Goal: Information Seeking & Learning: Learn about a topic

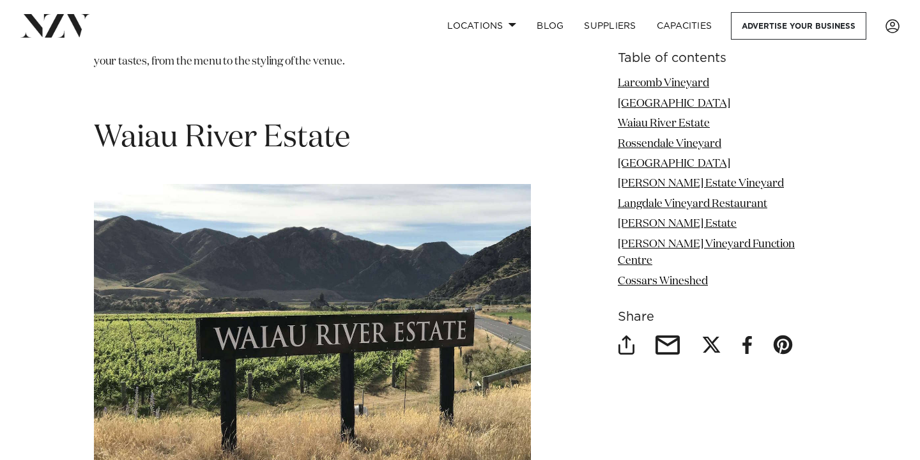
scroll to position [2711, 0]
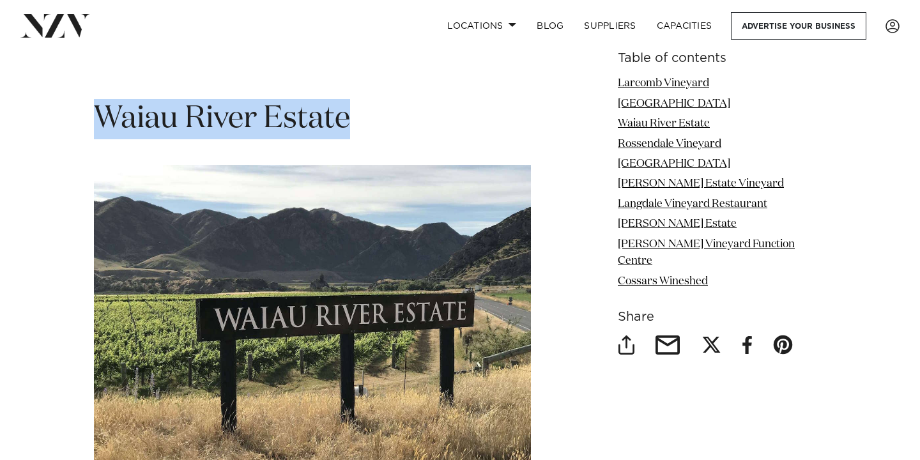
drag, startPoint x: 359, startPoint y: 105, endPoint x: 121, endPoint y: 72, distance: 239.9
copy span "Waiau River Estate"
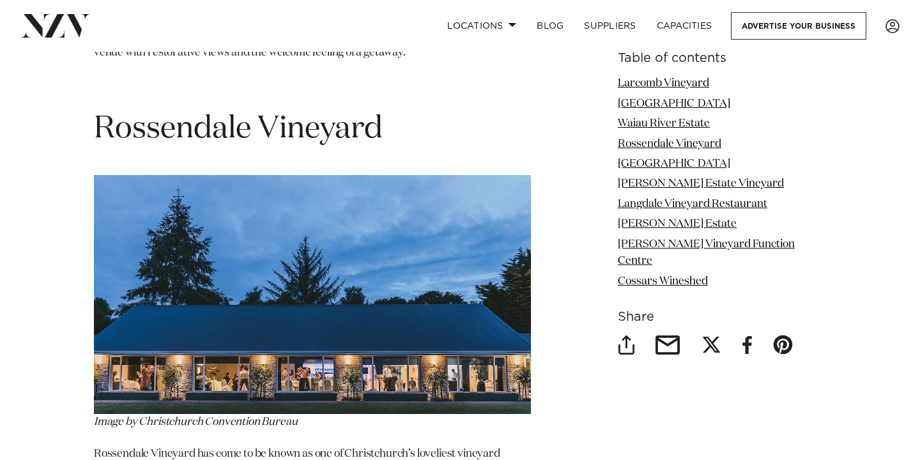
scroll to position [3379, 0]
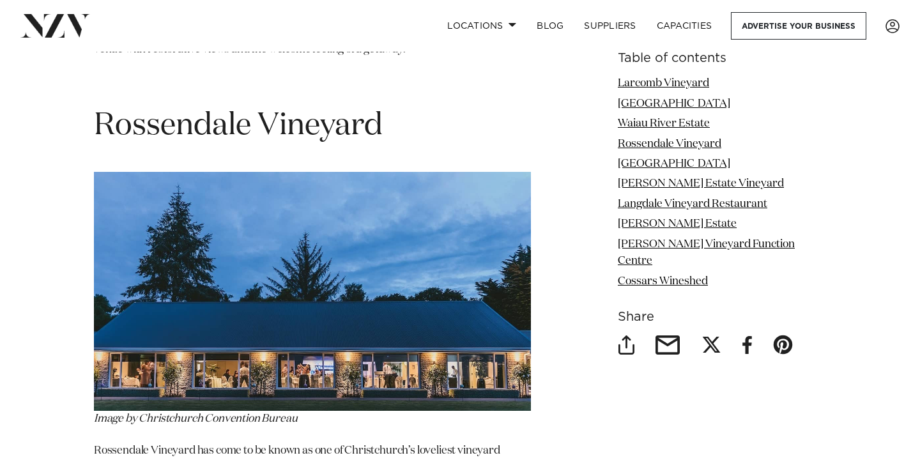
click at [386, 109] on h1 "Rossendale Vineyard" at bounding box center [312, 126] width 437 height 40
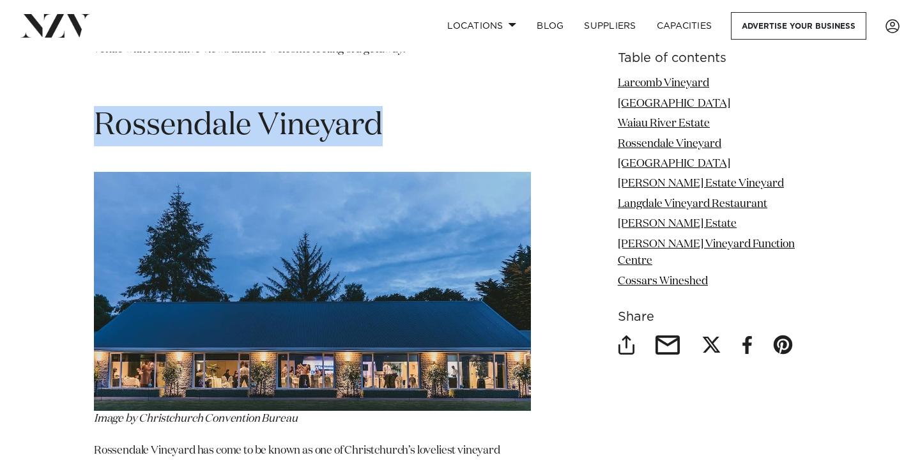
click at [386, 109] on h1 "Rossendale Vineyard" at bounding box center [312, 126] width 437 height 40
copy section "Rossendale Vineyard"
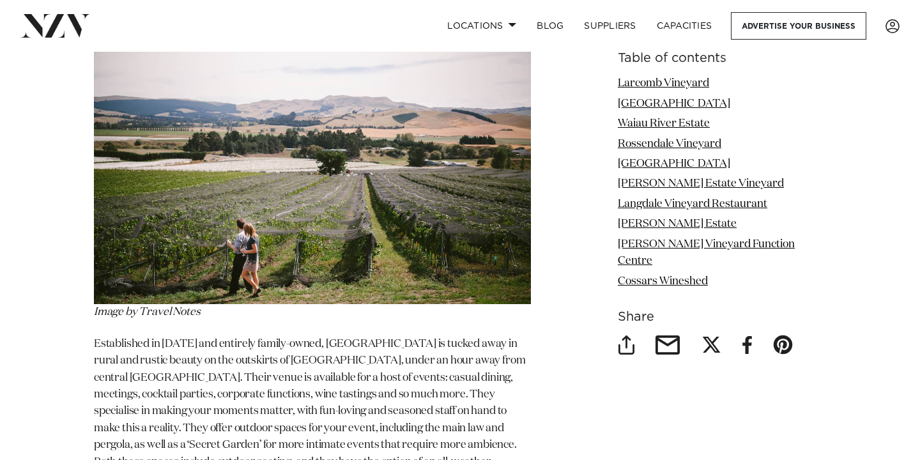
scroll to position [3954, 0]
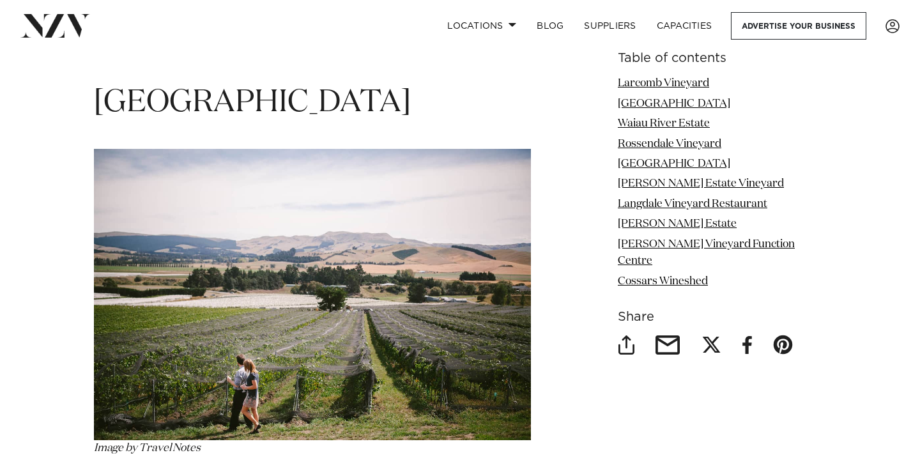
click at [234, 88] on span "[GEOGRAPHIC_DATA]" at bounding box center [252, 103] width 317 height 31
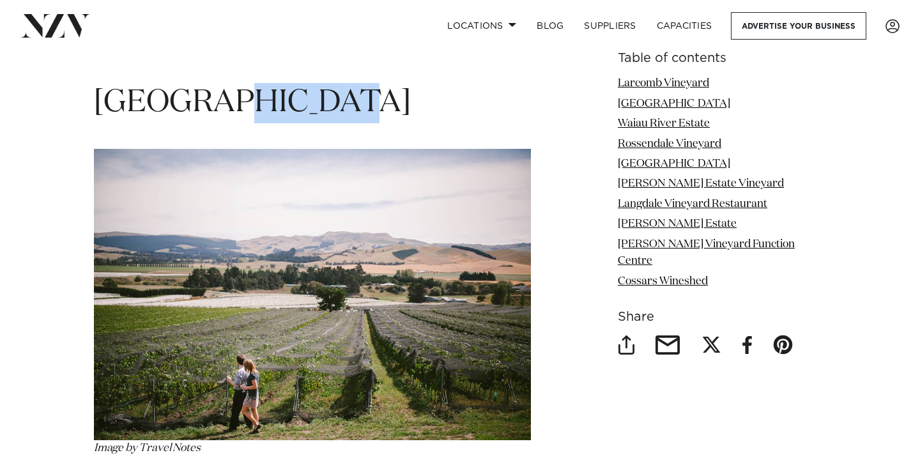
click at [234, 88] on span "[GEOGRAPHIC_DATA]" at bounding box center [252, 103] width 317 height 31
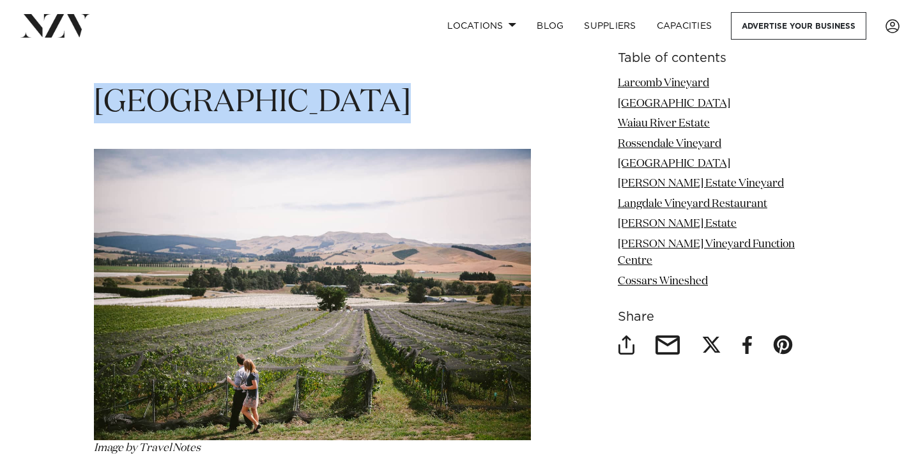
click at [234, 88] on span "[GEOGRAPHIC_DATA]" at bounding box center [252, 103] width 317 height 31
copy section "[GEOGRAPHIC_DATA]"
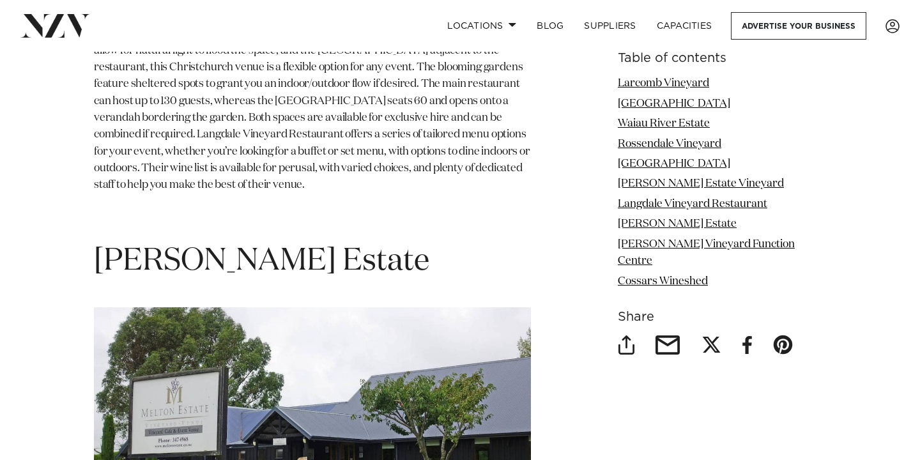
scroll to position [5776, 0]
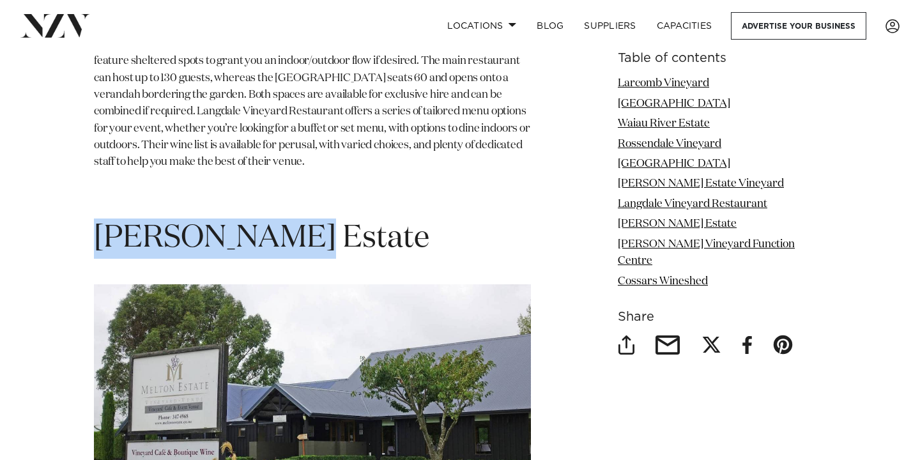
drag, startPoint x: 288, startPoint y: 148, endPoint x: 14, endPoint y: 149, distance: 274.0
copy span "[PERSON_NAME] Estate"
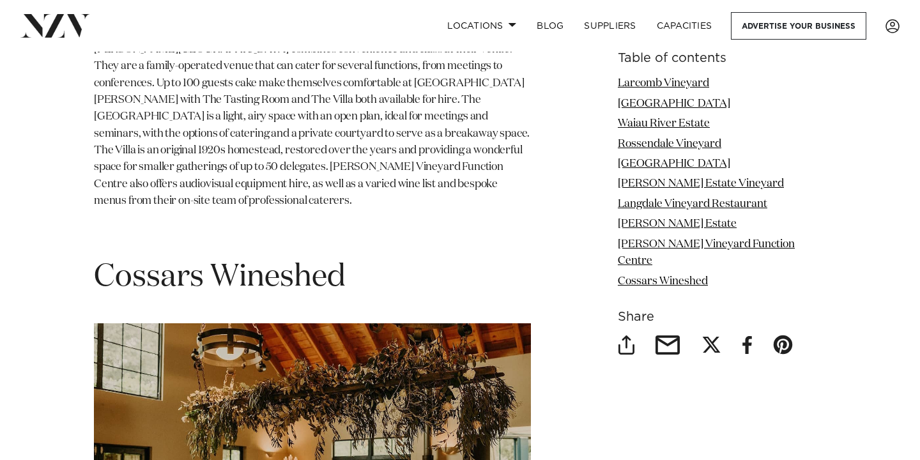
scroll to position [6973, 0]
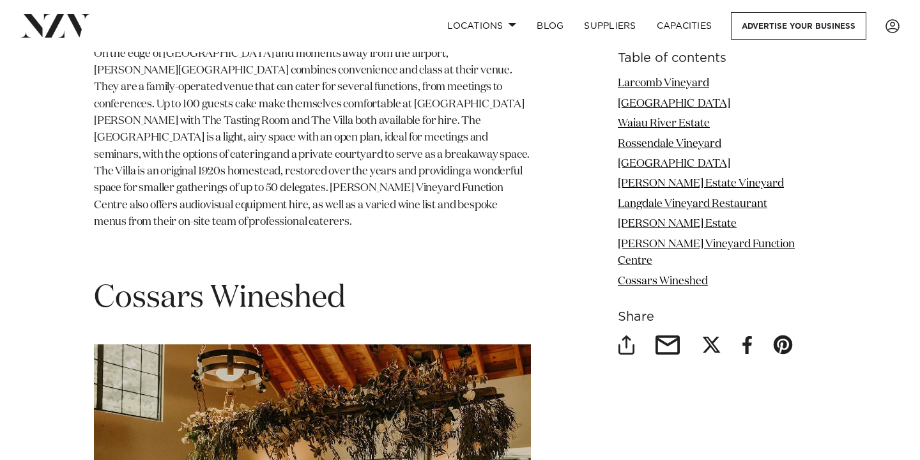
click at [197, 283] on span "Cossars Wineshed" at bounding box center [220, 298] width 252 height 31
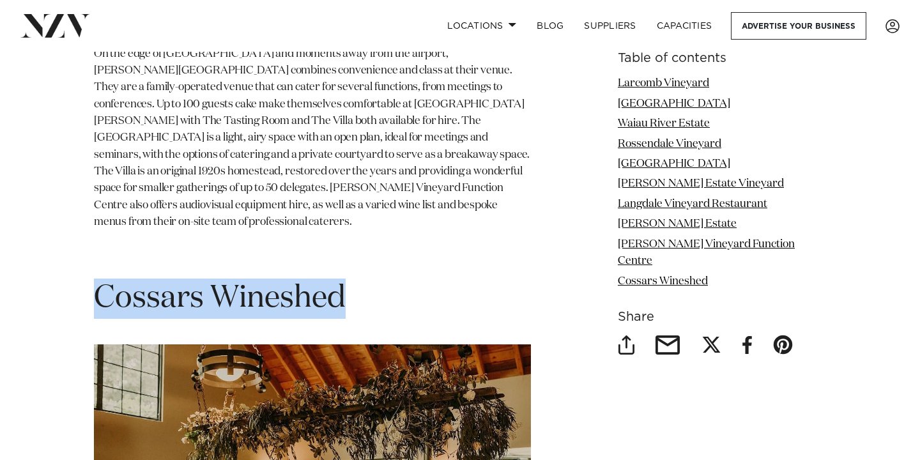
click at [197, 283] on span "Cossars Wineshed" at bounding box center [220, 298] width 252 height 31
copy section "Cossars Wineshed"
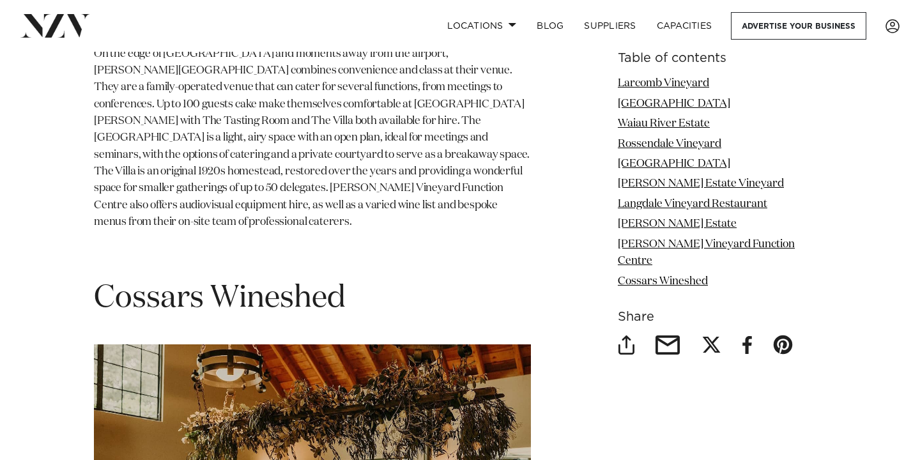
click at [168, 283] on span "Cossars Wineshed" at bounding box center [220, 298] width 252 height 31
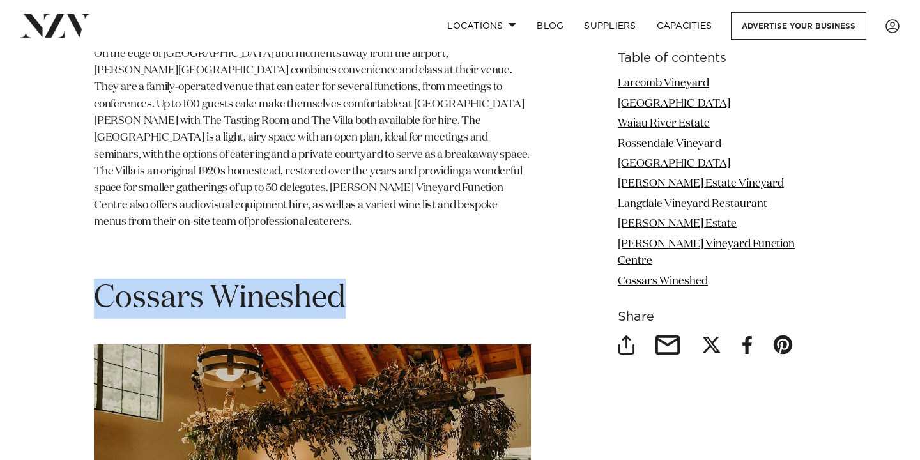
click at [168, 283] on span "Cossars Wineshed" at bounding box center [220, 298] width 252 height 31
copy section "Cossars Wineshed"
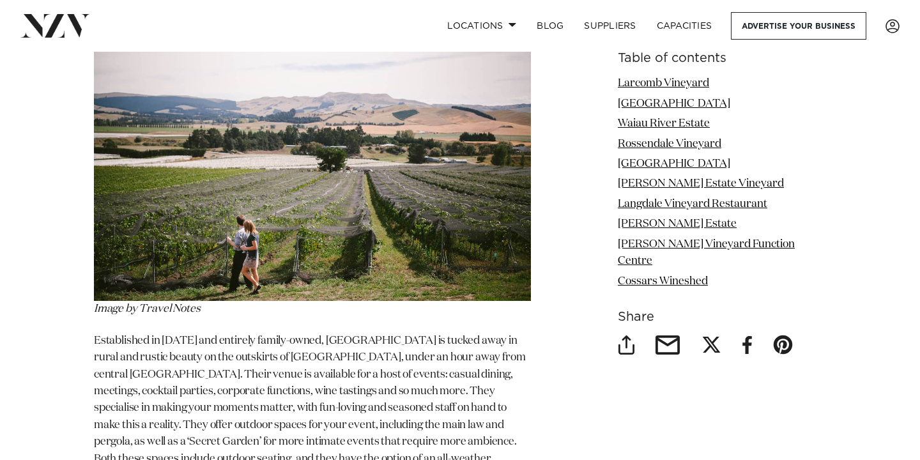
scroll to position [2739, 0]
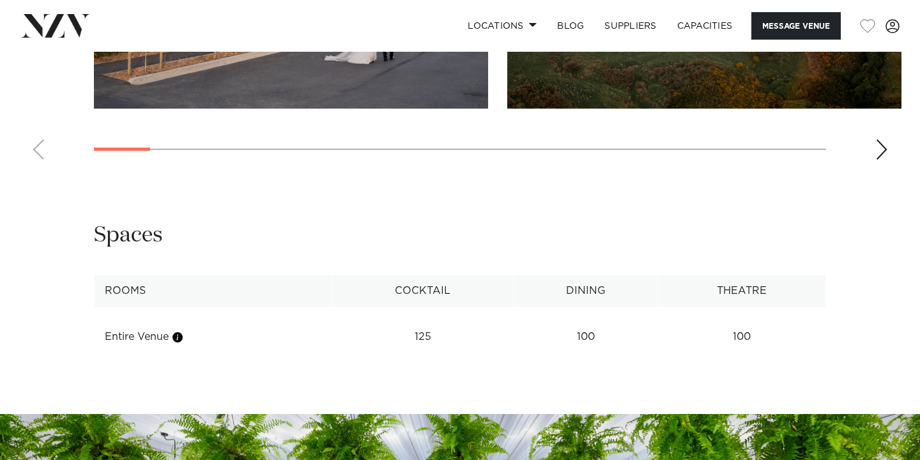
scroll to position [1480, 0]
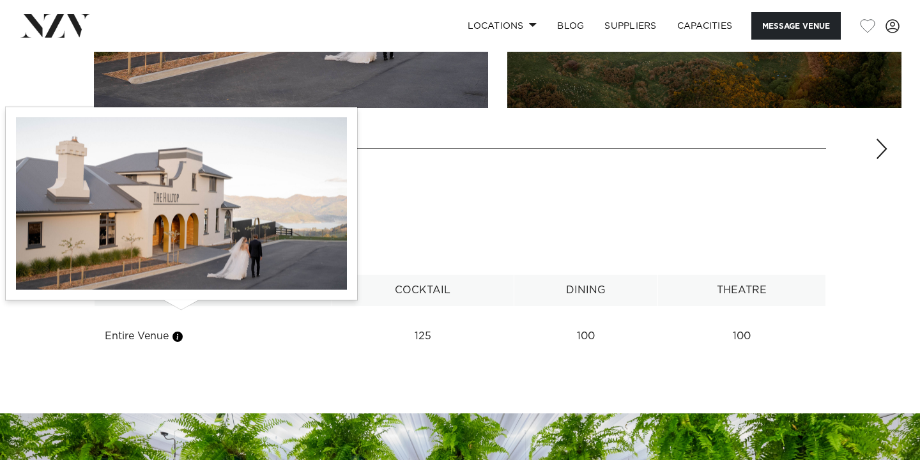
click at [183, 330] on button "button" at bounding box center [177, 336] width 13 height 13
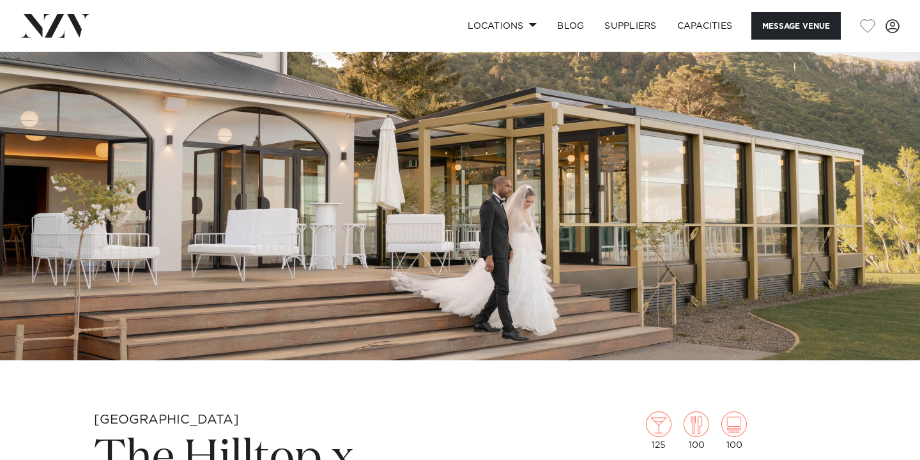
scroll to position [0, 0]
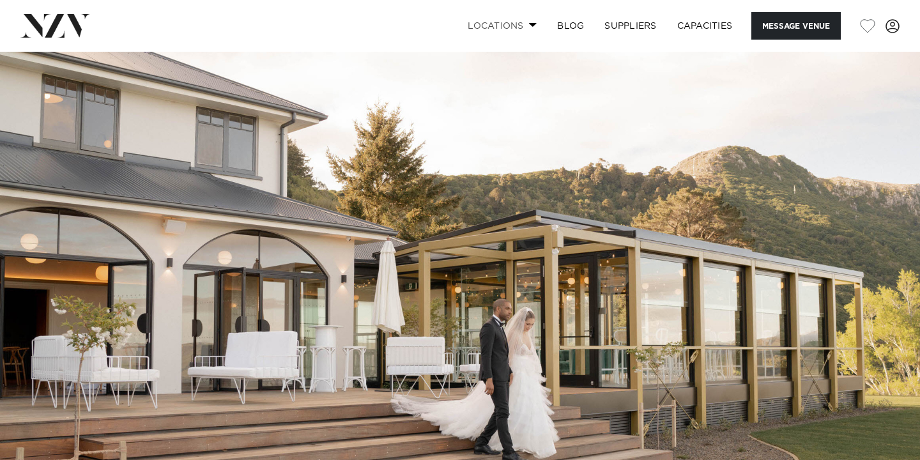
click at [521, 28] on link "Locations" at bounding box center [501, 25] width 89 height 27
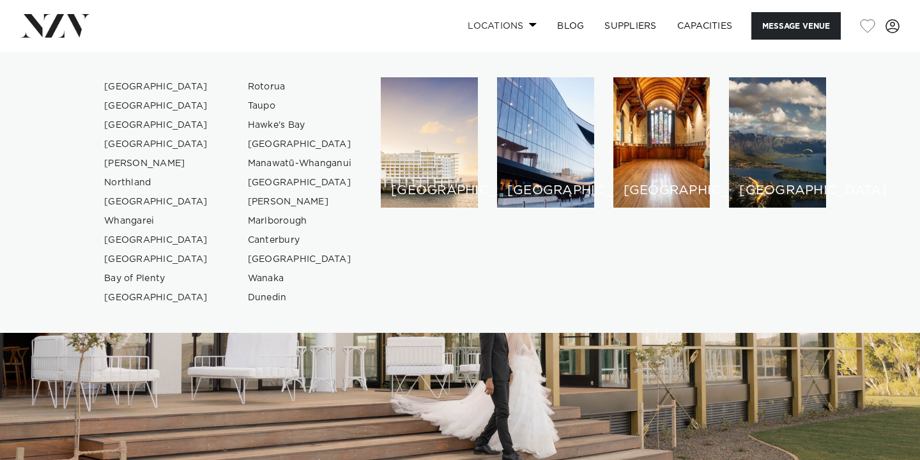
click at [521, 28] on link "Locations" at bounding box center [501, 25] width 89 height 27
